Goal: Navigation & Orientation: Find specific page/section

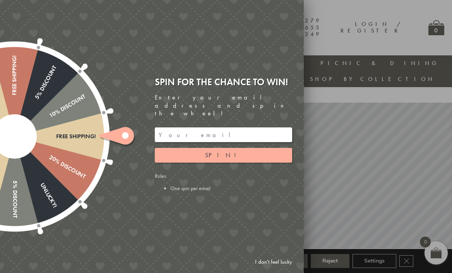
scroll to position [0, 0]
click at [353, 150] on div at bounding box center [226, 136] width 452 height 273
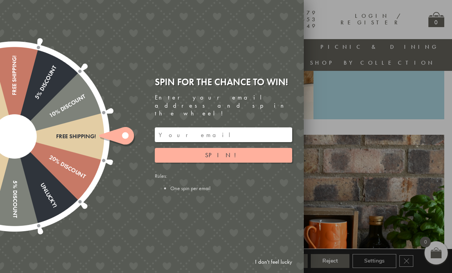
scroll to position [664, 0]
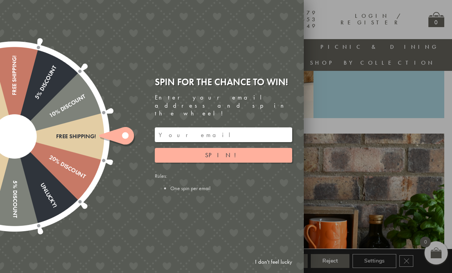
click at [333, 19] on div at bounding box center [226, 136] width 452 height 273
click at [224, 133] on input "email" at bounding box center [224, 134] width 138 height 15
click at [281, 88] on div "Spin for the chance to win!" at bounding box center [224, 82] width 138 height 12
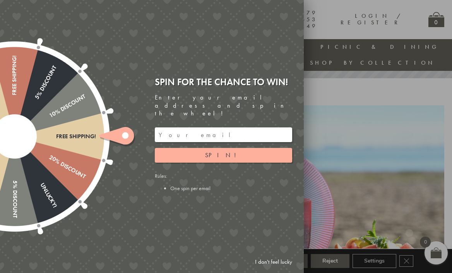
scroll to position [144, 0]
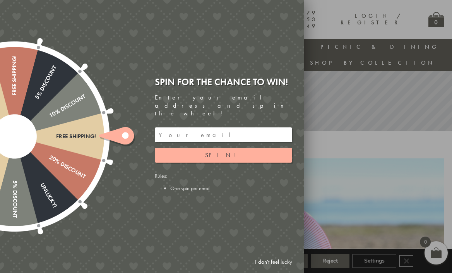
click at [371, 69] on div at bounding box center [226, 136] width 452 height 273
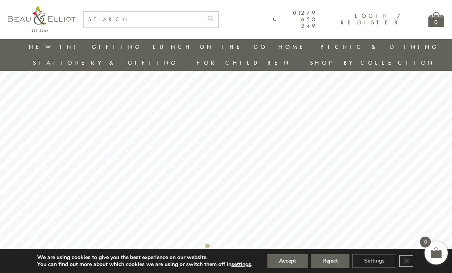
scroll to position [18, 0]
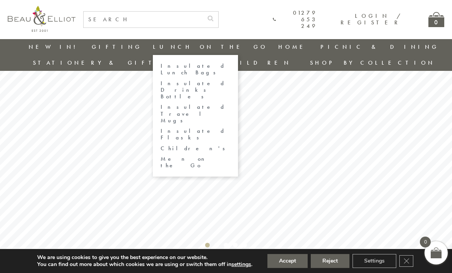
click at [153, 45] on link "Lunch On The Go" at bounding box center [210, 47] width 115 height 8
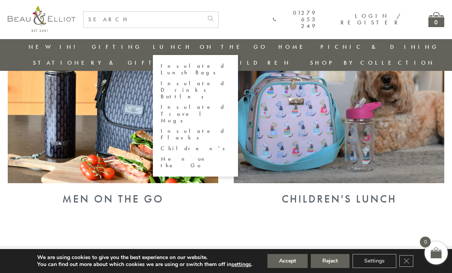
scroll to position [715, 0]
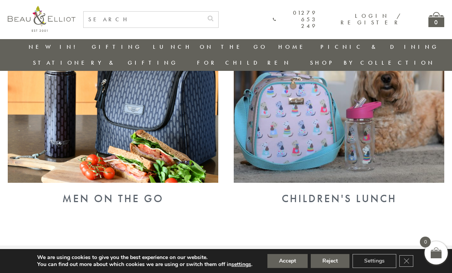
click at [292, 105] on img at bounding box center [339, 106] width 211 height 153
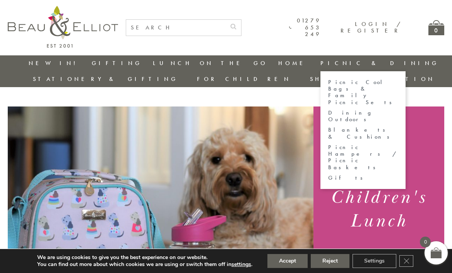
click at [321, 67] on li "Picnic & Dining Picnic Cool Bags & Family Picnic Sets Dining Outdoors Blankets …" at bounding box center [380, 63] width 119 height 16
click at [321, 62] on link "Picnic & Dining" at bounding box center [380, 63] width 119 height 8
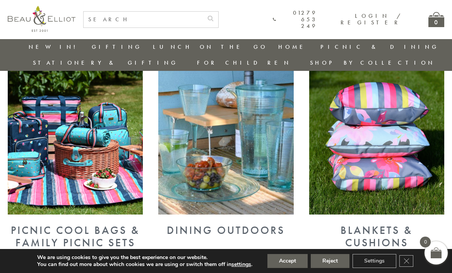
scroll to position [238, 0]
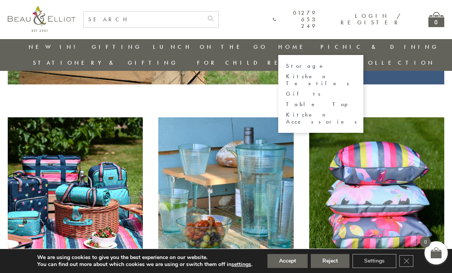
click at [279, 46] on link "Home" at bounding box center [294, 47] width 31 height 8
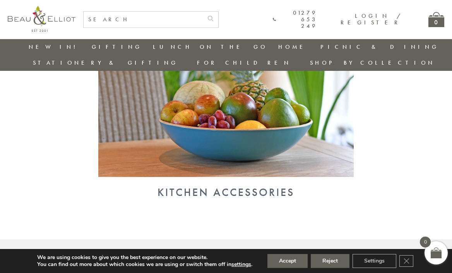
scroll to position [763, 0]
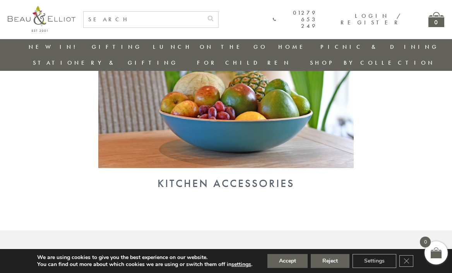
click at [191, 159] on div "Kitchen Accessories" at bounding box center [226, 86] width 452 height 208
click at [191, 177] on div "Kitchen Accessories" at bounding box center [226, 183] width 437 height 12
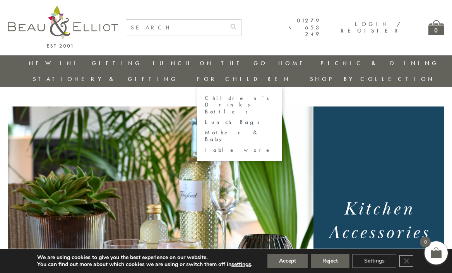
click at [291, 75] on link "For Children" at bounding box center [244, 79] width 94 height 8
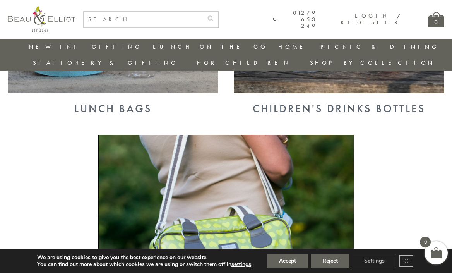
scroll to position [385, 0]
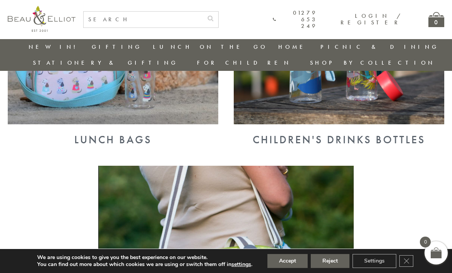
click at [178, 59] on link "Stationery & Gifting" at bounding box center [105, 63] width 145 height 8
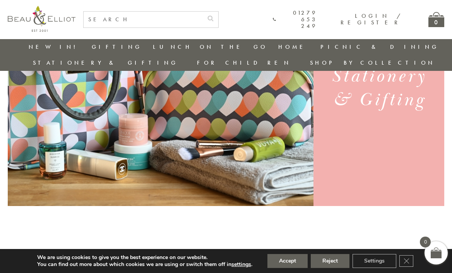
scroll to position [116, 1]
